Goal: Information Seeking & Learning: Compare options

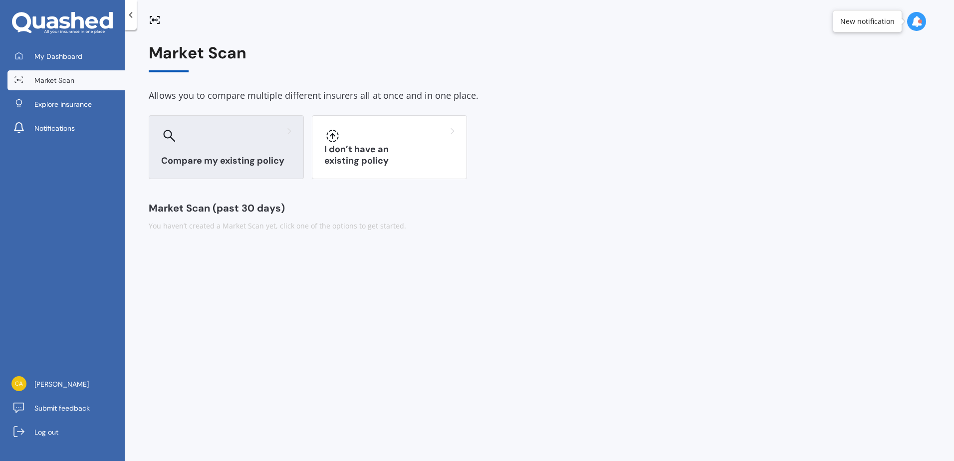
click at [228, 132] on div at bounding box center [226, 136] width 130 height 16
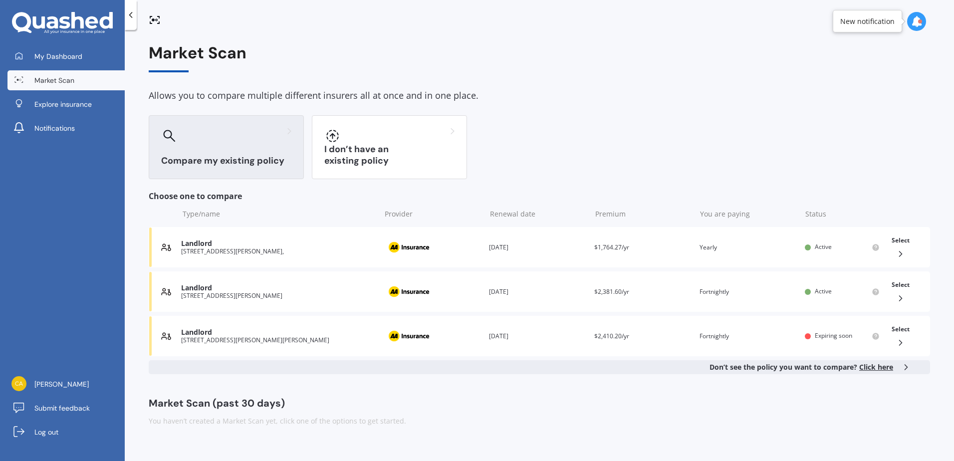
click at [238, 149] on div "Compare my existing policy" at bounding box center [226, 147] width 155 height 64
click at [870, 369] on span "Click here" at bounding box center [876, 366] width 34 height 9
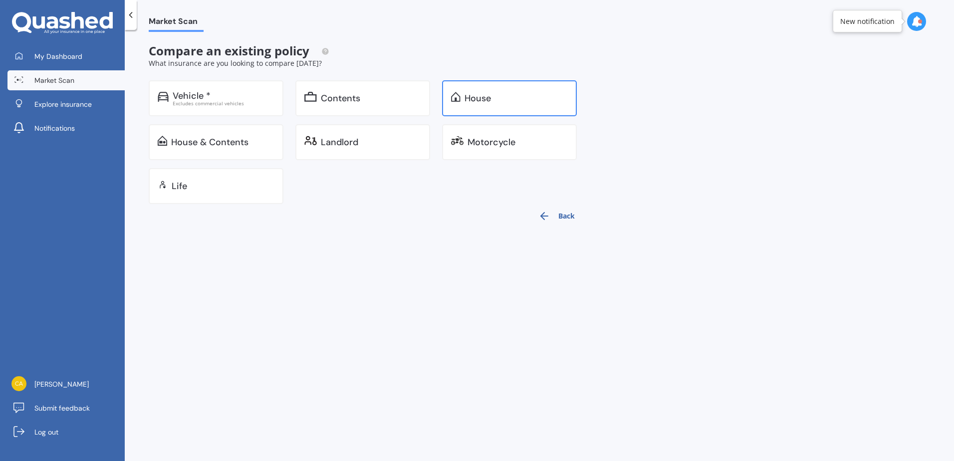
click at [482, 90] on div "House" at bounding box center [509, 98] width 135 height 36
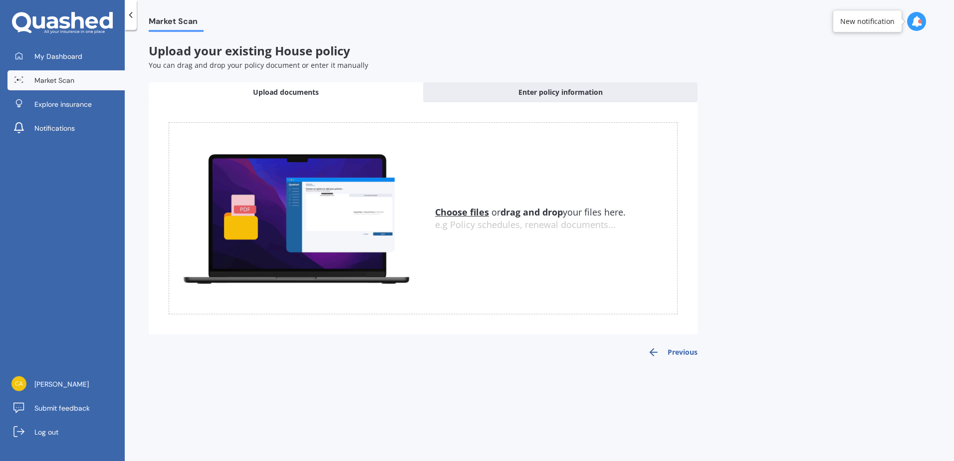
click at [467, 213] on u "Choose files" at bounding box center [462, 212] width 54 height 12
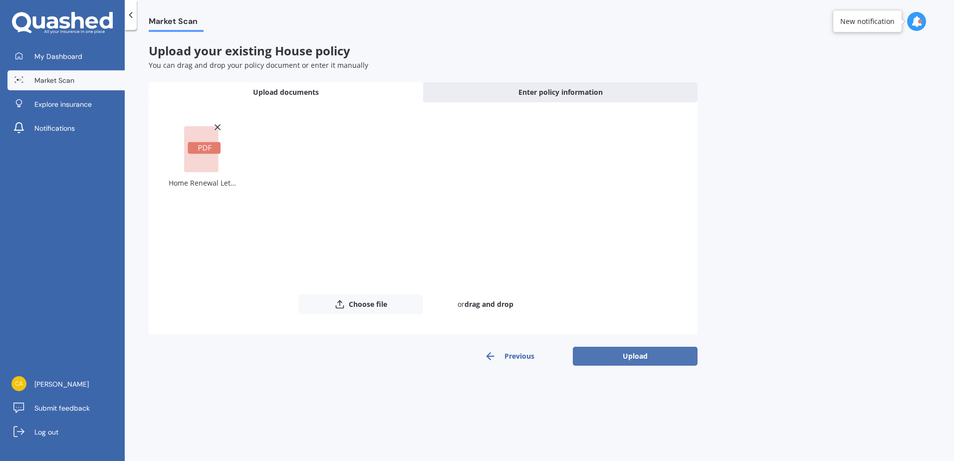
click at [635, 357] on button "Upload" at bounding box center [635, 356] width 125 height 19
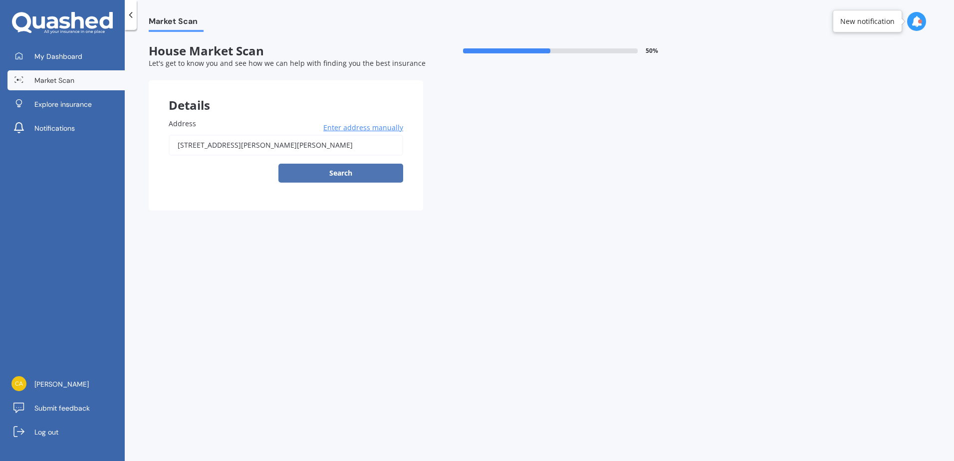
click at [298, 172] on button "Search" at bounding box center [340, 173] width 125 height 19
type input "12A Douglas Street, Levin 5510"
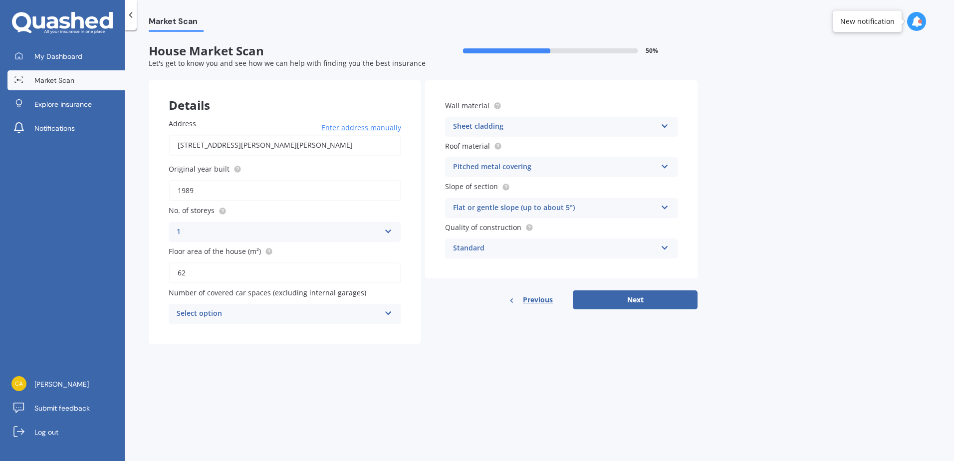
drag, startPoint x: 658, startPoint y: 301, endPoint x: 686, endPoint y: 302, distance: 28.0
click at [659, 301] on button "Next" at bounding box center [635, 299] width 125 height 19
click at [349, 320] on div "Select option 0 1 2 3 4 5+" at bounding box center [285, 314] width 233 height 20
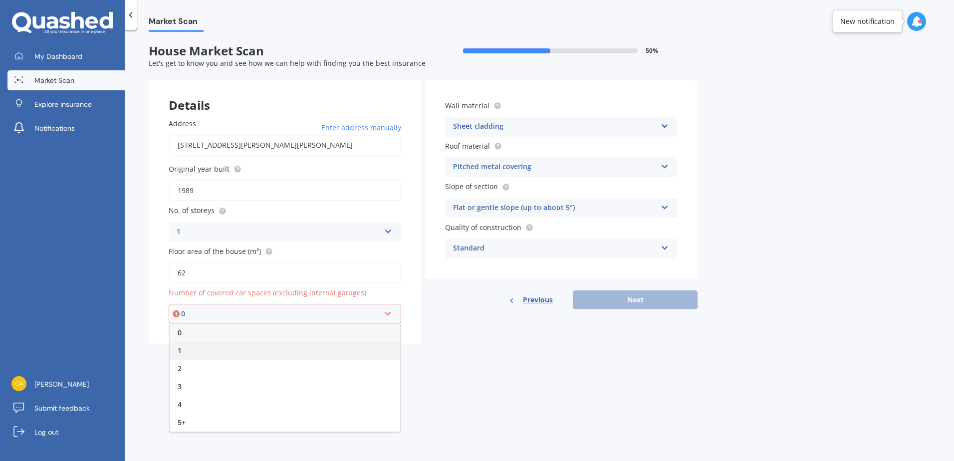
click at [206, 354] on div "1" at bounding box center [285, 351] width 231 height 18
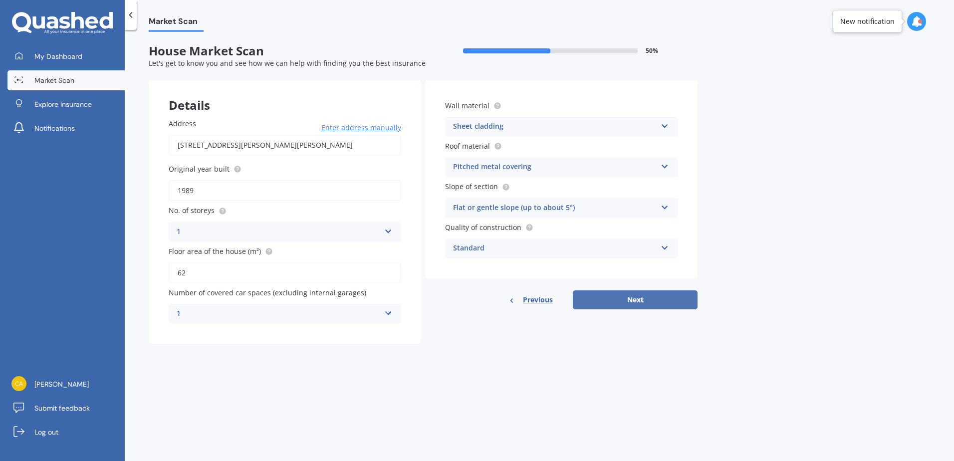
click at [620, 296] on button "Next" at bounding box center [635, 299] width 125 height 19
select select "06"
select select "07"
select select "1991"
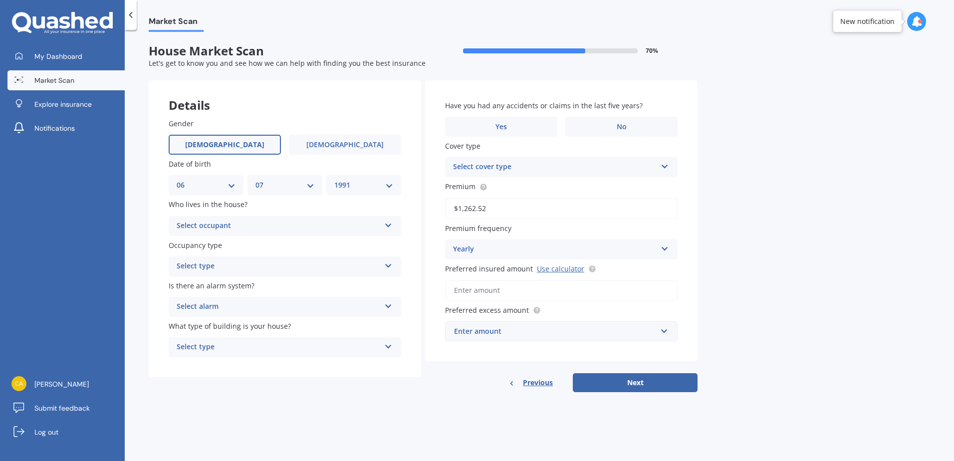
click at [524, 286] on input "Preferred insured amount Use calculator" at bounding box center [561, 290] width 233 height 21
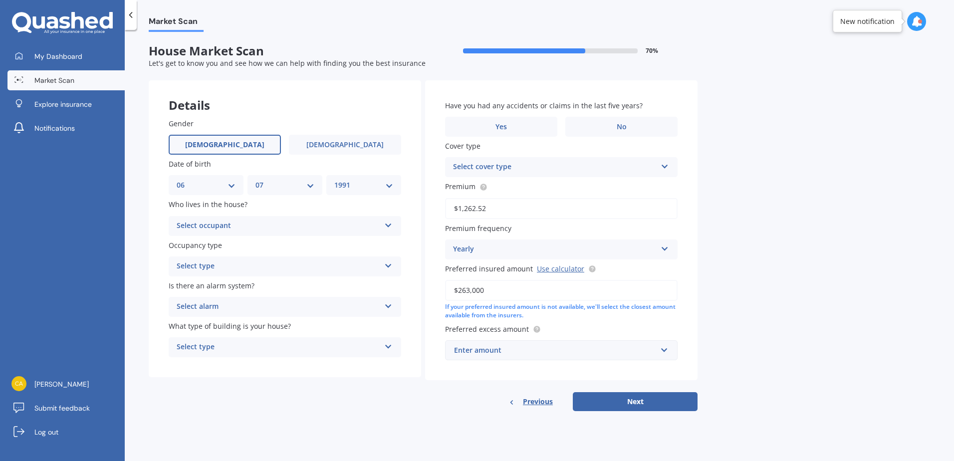
type input "$263,000"
click at [538, 350] on div "Enter amount" at bounding box center [555, 350] width 203 height 11
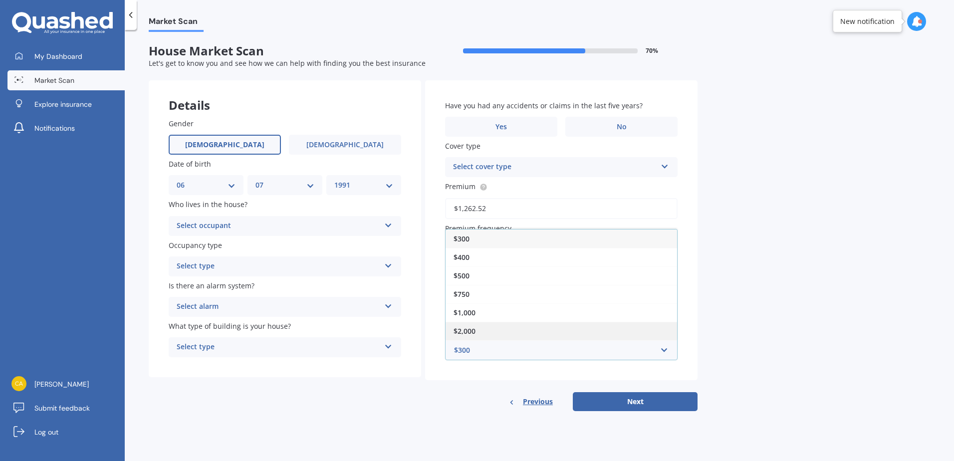
click at [588, 326] on div "$2,000" at bounding box center [562, 331] width 232 height 18
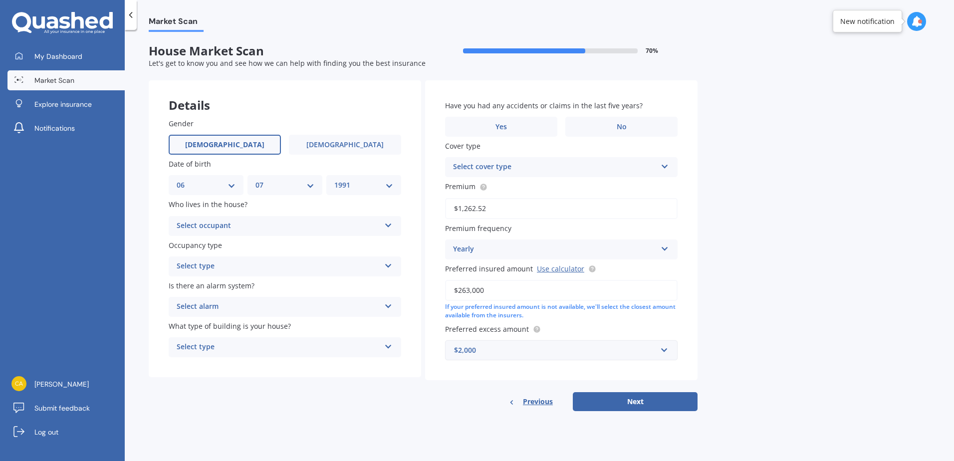
click at [670, 351] on div "$2,000 $300 $400 $500 $750 $1,000 $2,000 $2,500" at bounding box center [561, 350] width 233 height 20
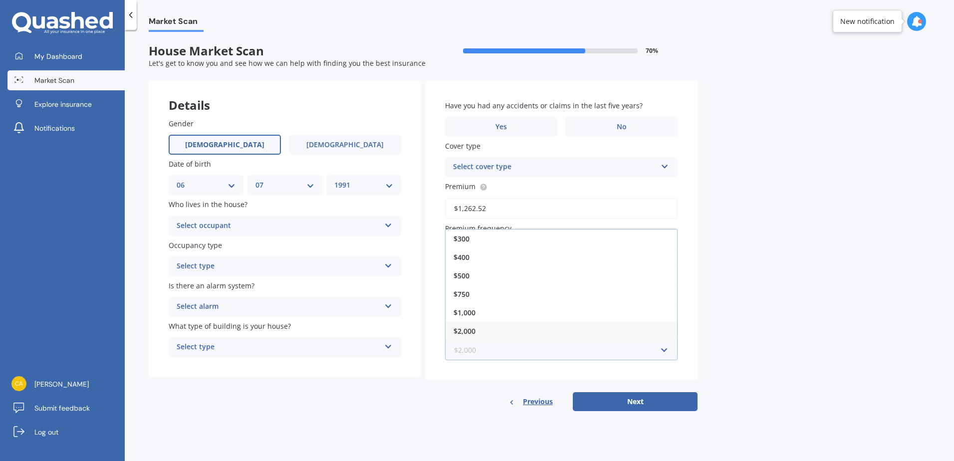
scroll to position [18, 0]
click at [759, 312] on div "Market Scan House Market Scan 70 % Let's get to know you and see how we can hel…" at bounding box center [539, 247] width 829 height 431
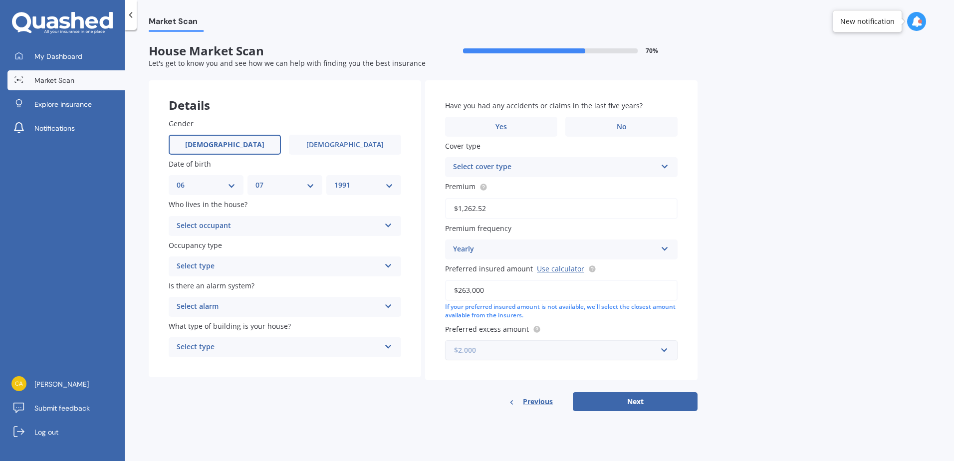
click at [664, 349] on input "text" at bounding box center [558, 350] width 224 height 19
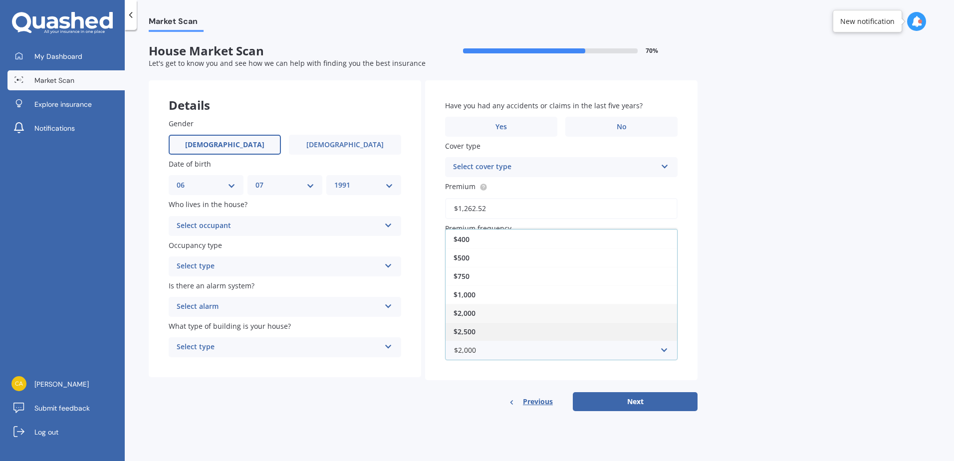
click at [596, 332] on div "$2,500" at bounding box center [562, 331] width 232 height 18
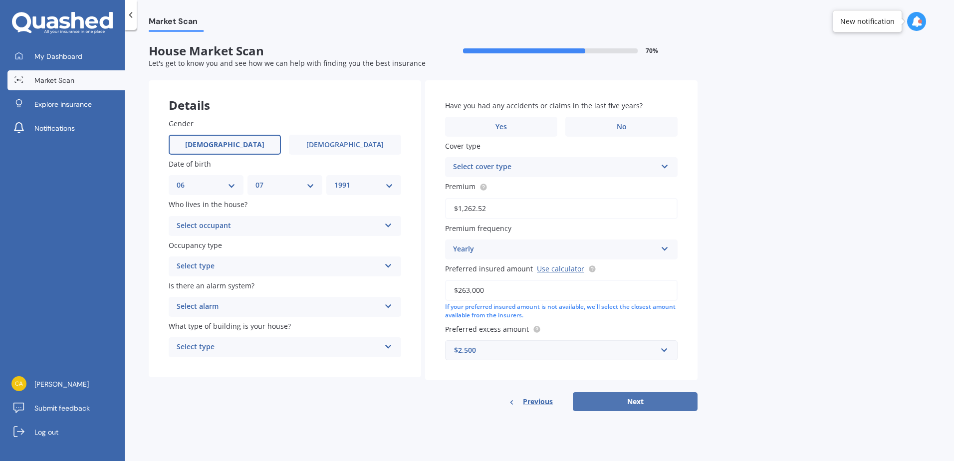
click at [650, 395] on button "Next" at bounding box center [635, 401] width 125 height 19
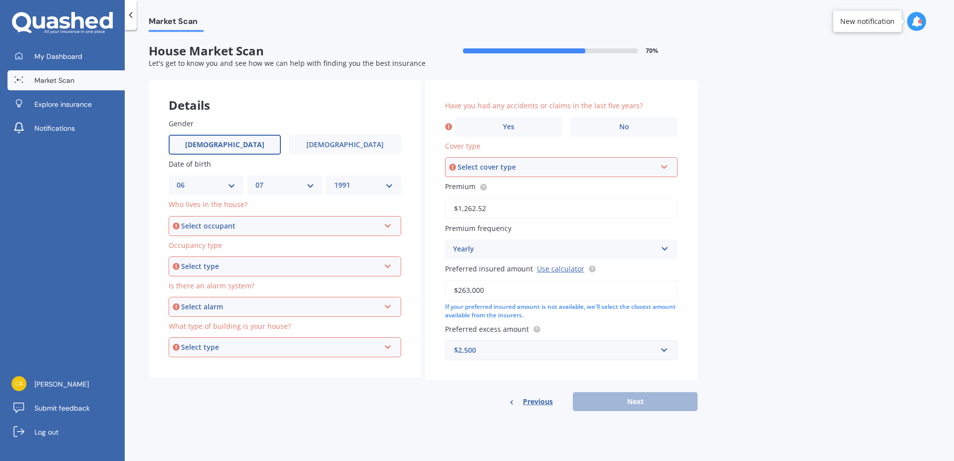
click at [232, 221] on div "Select occupant" at bounding box center [280, 226] width 199 height 11
click at [221, 264] on span "Owner + Boarder" at bounding box center [207, 262] width 58 height 9
click at [221, 261] on div "Select type" at bounding box center [280, 266] width 199 height 11
click at [223, 285] on div "Permanent" at bounding box center [285, 285] width 231 height 18
click at [234, 299] on div "Select alarm Yes, monitored Yes, not monitored No" at bounding box center [285, 307] width 233 height 20
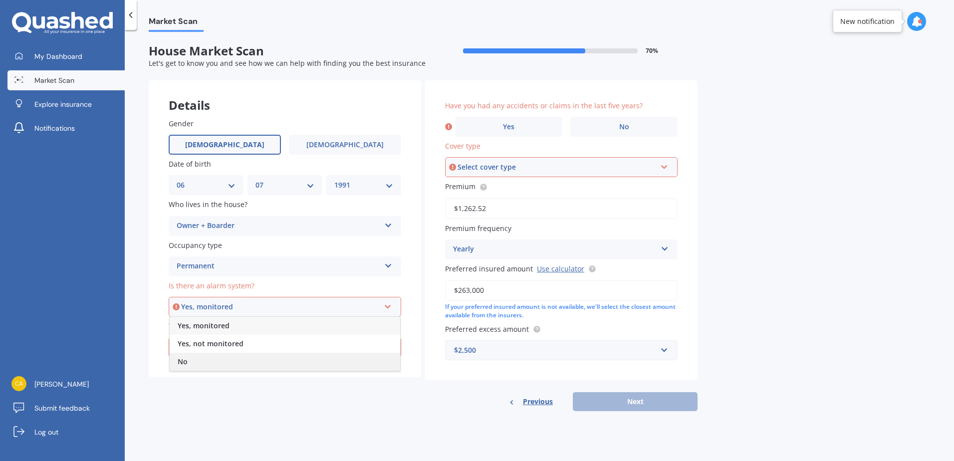
click at [220, 361] on div "No" at bounding box center [285, 362] width 231 height 18
click at [217, 348] on div "Select type" at bounding box center [280, 347] width 199 height 11
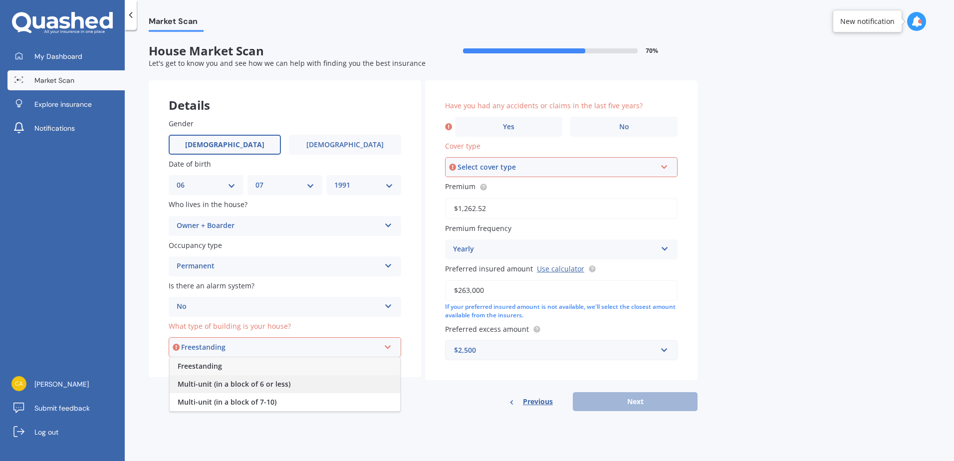
click at [274, 383] on span "Multi-unit (in a block of 6 or less)" at bounding box center [234, 383] width 113 height 9
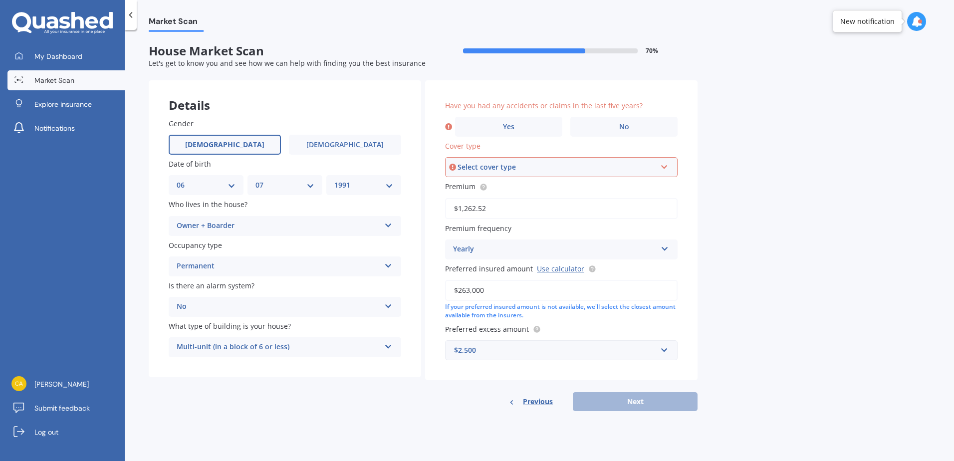
click at [656, 403] on div "Previous Next" at bounding box center [561, 401] width 273 height 19
click at [528, 166] on div "Select cover type" at bounding box center [557, 167] width 199 height 11
click at [529, 185] on span "Home Insurance Policy" at bounding box center [493, 185] width 78 height 9
drag, startPoint x: 745, startPoint y: 271, endPoint x: 665, endPoint y: 408, distance: 159.2
click at [746, 271] on div "Market Scan House Market Scan 70 % Let's get to know you and see how we can hel…" at bounding box center [539, 247] width 829 height 431
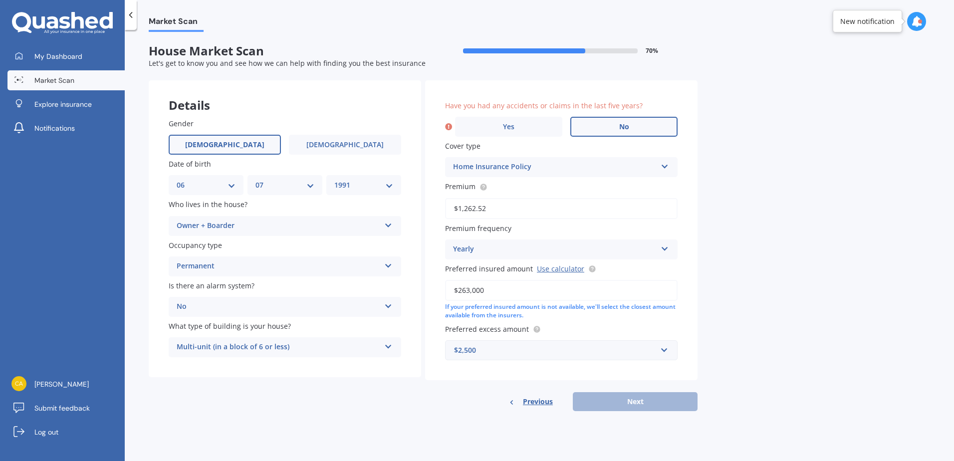
click at [597, 130] on label "No" at bounding box center [623, 127] width 107 height 20
click at [0, 0] on input "No" at bounding box center [0, 0] width 0 height 0
click at [642, 399] on button "Next" at bounding box center [635, 401] width 125 height 19
select select "06"
select select "07"
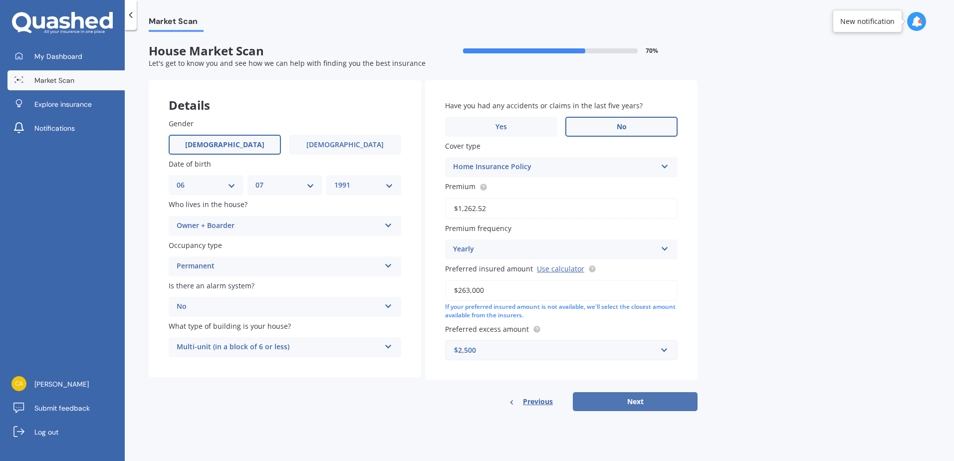
select select "1991"
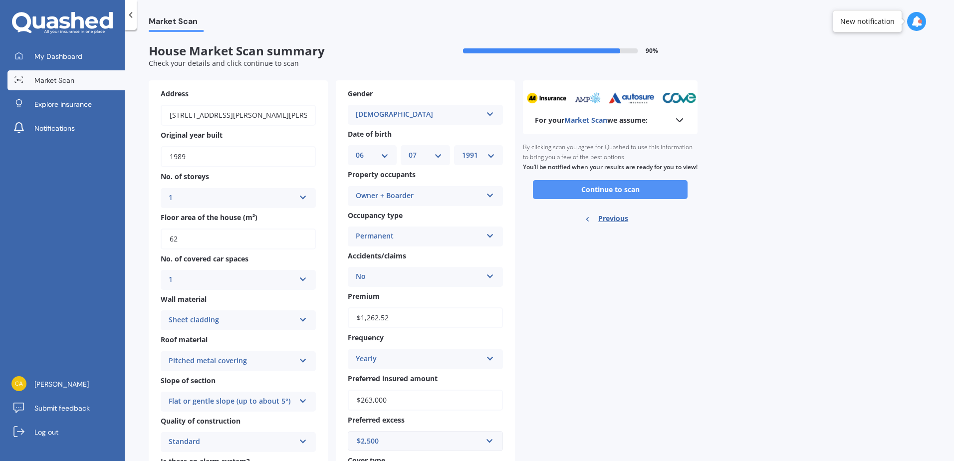
click at [591, 199] on button "Continue to scan" at bounding box center [610, 189] width 155 height 19
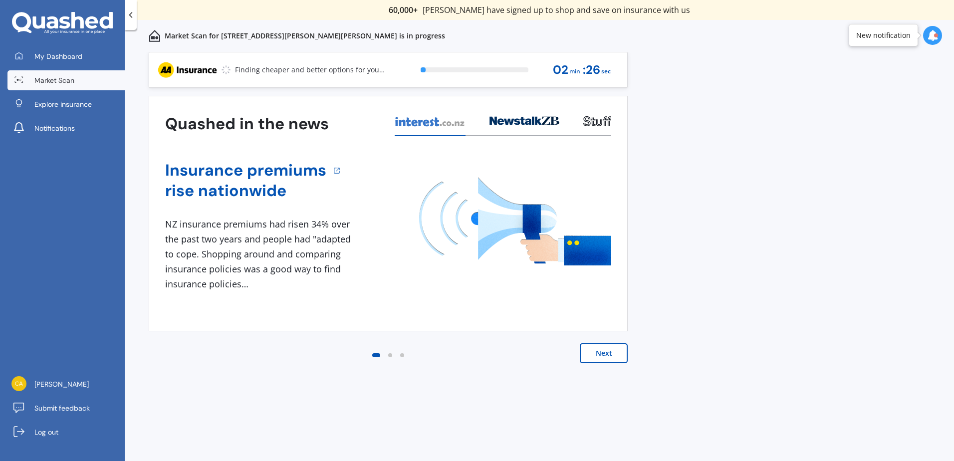
click at [620, 354] on button "Next" at bounding box center [604, 353] width 48 height 20
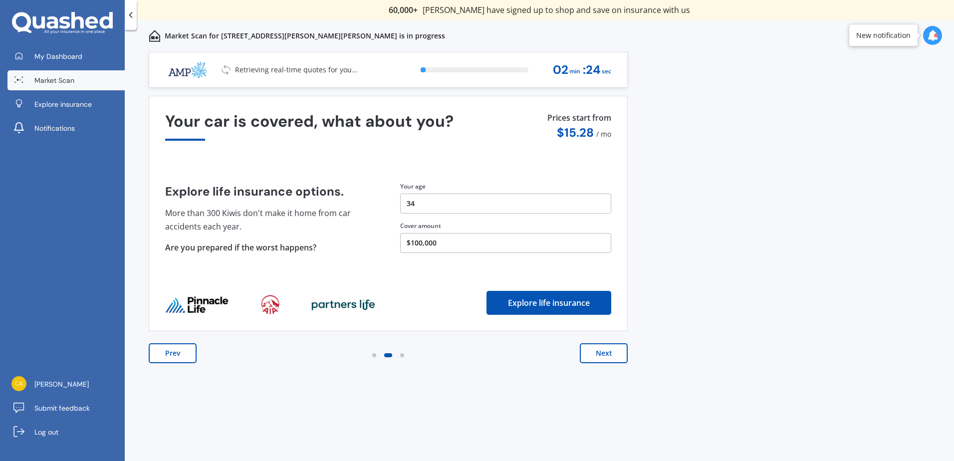
click at [601, 354] on button "Next" at bounding box center [604, 353] width 48 height 20
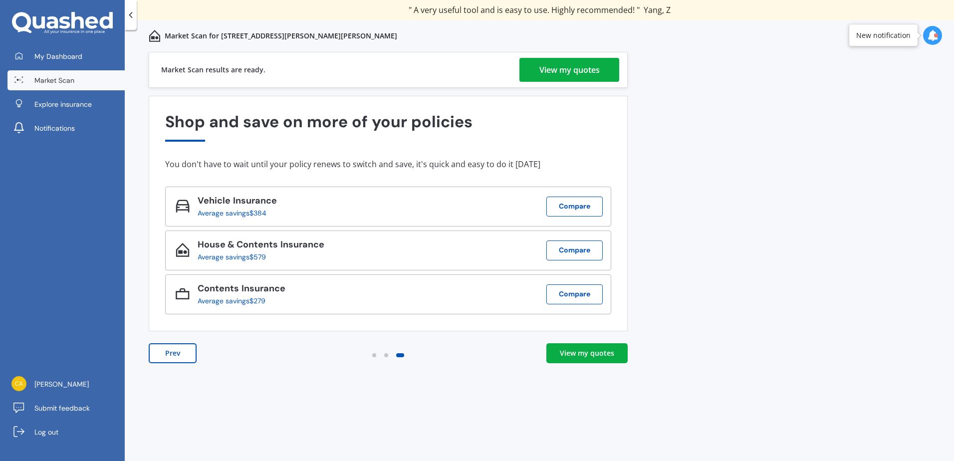
click at [592, 350] on div "View my quotes" at bounding box center [587, 353] width 54 height 10
